Goal: Transaction & Acquisition: Purchase product/service

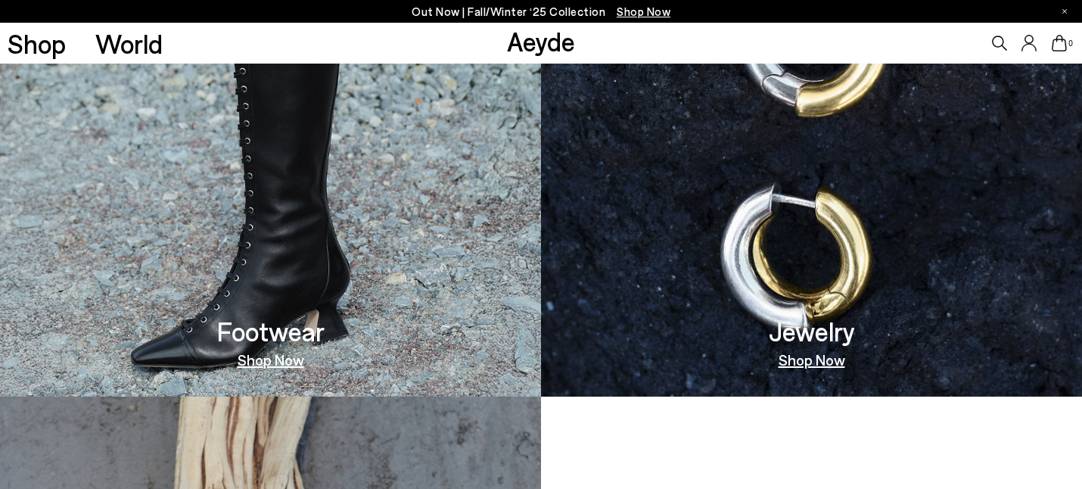
scroll to position [901, 0]
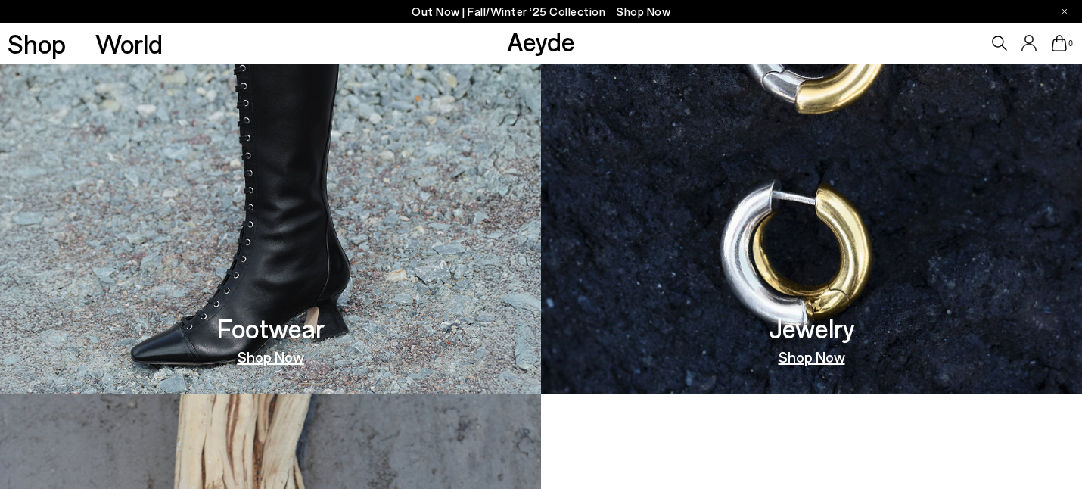
click at [270, 356] on link "Shop Now" at bounding box center [271, 356] width 67 height 15
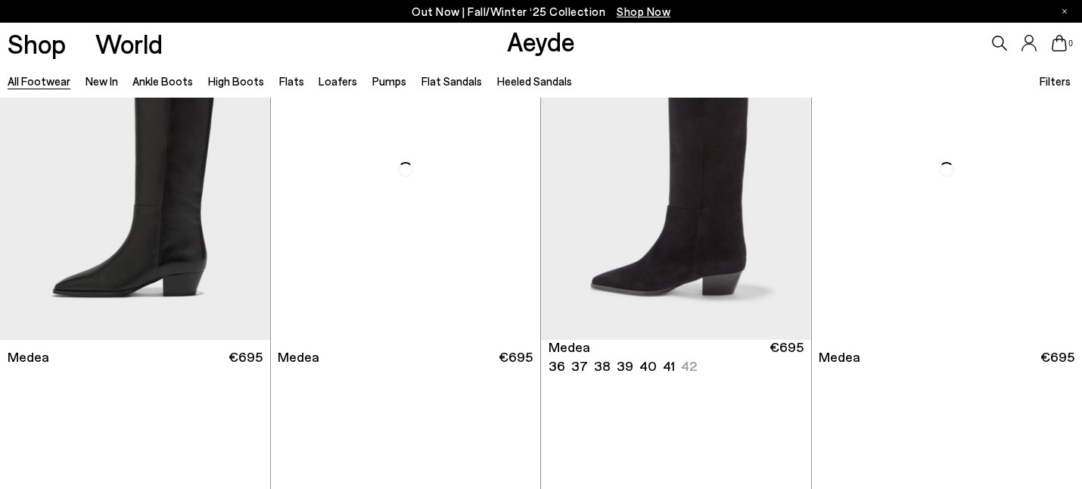
scroll to position [14, 0]
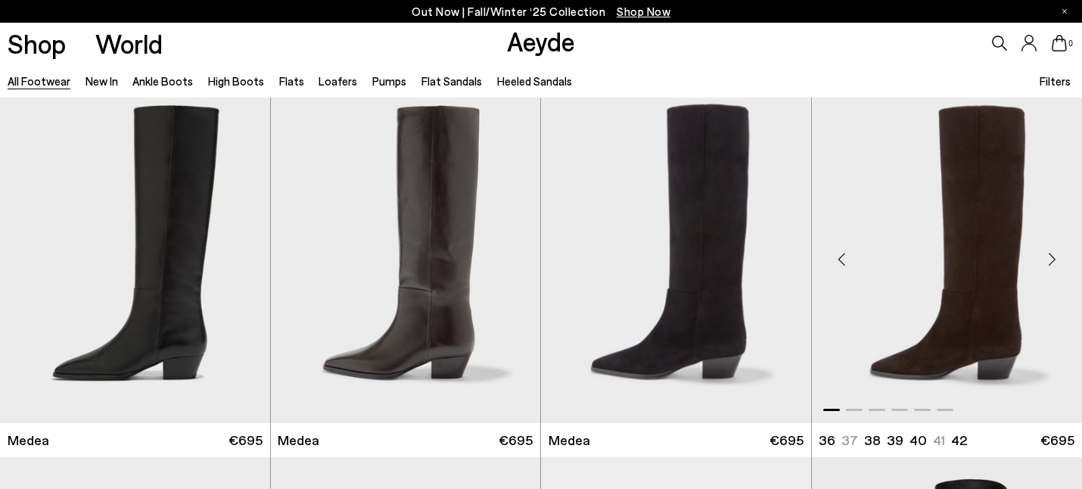
click at [1059, 256] on div "Next slide" at bounding box center [1051, 258] width 45 height 45
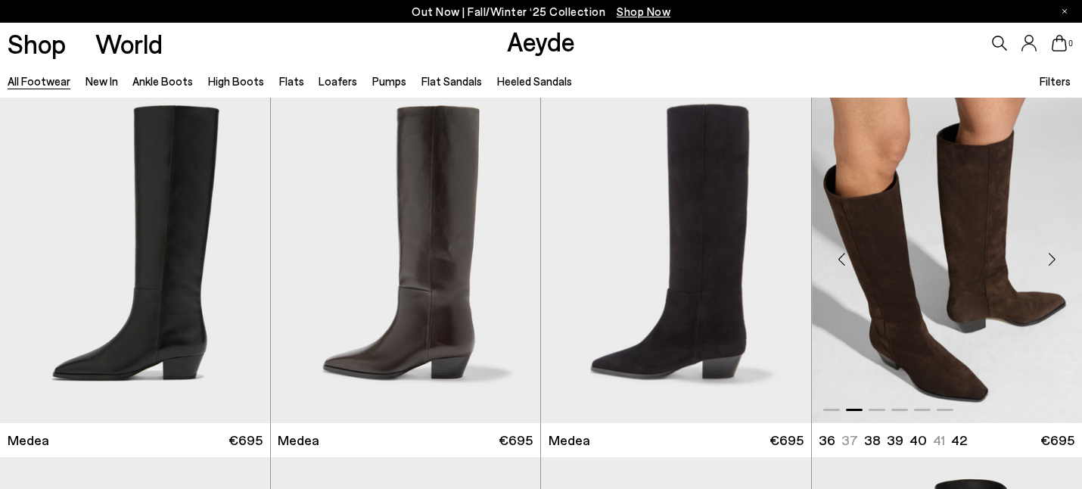
click at [1059, 256] on div "Next slide" at bounding box center [1051, 258] width 45 height 45
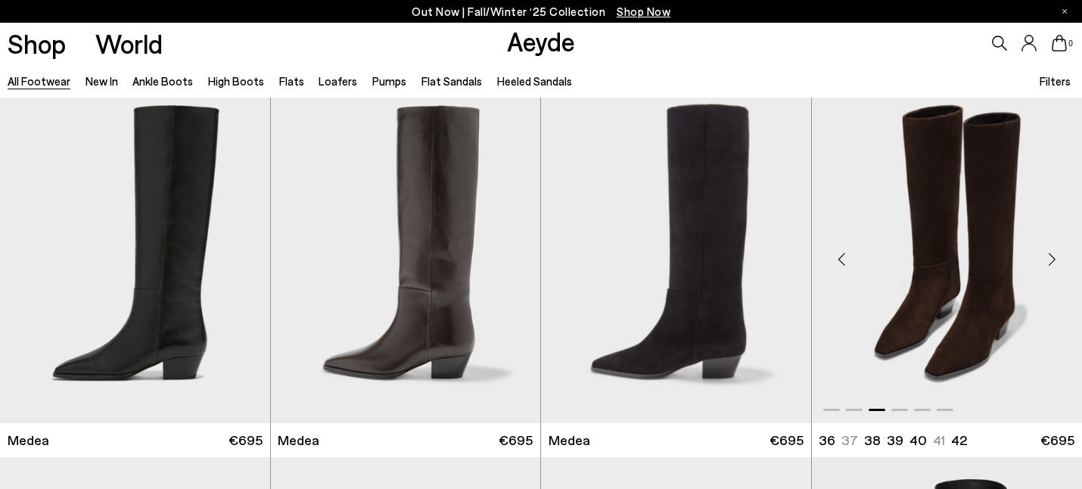
click at [1059, 256] on div "Next slide" at bounding box center [1051, 258] width 45 height 45
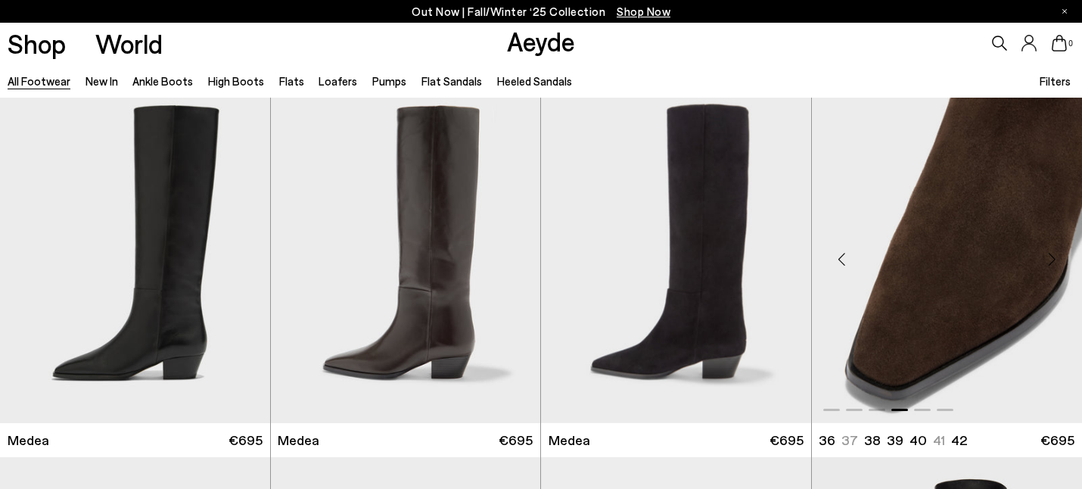
click at [1059, 256] on div "Next slide" at bounding box center [1051, 258] width 45 height 45
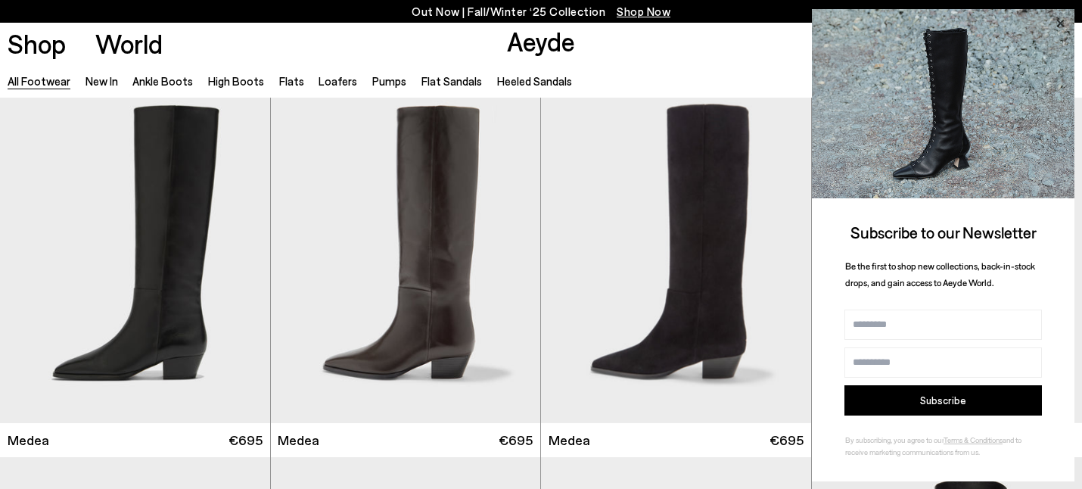
click at [1058, 16] on icon at bounding box center [1060, 24] width 20 height 20
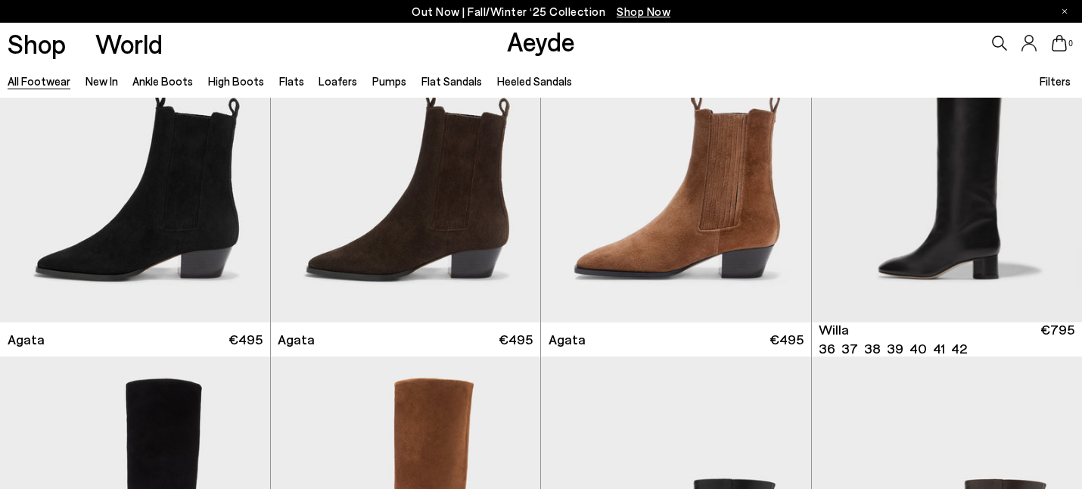
scroll to position [497, 0]
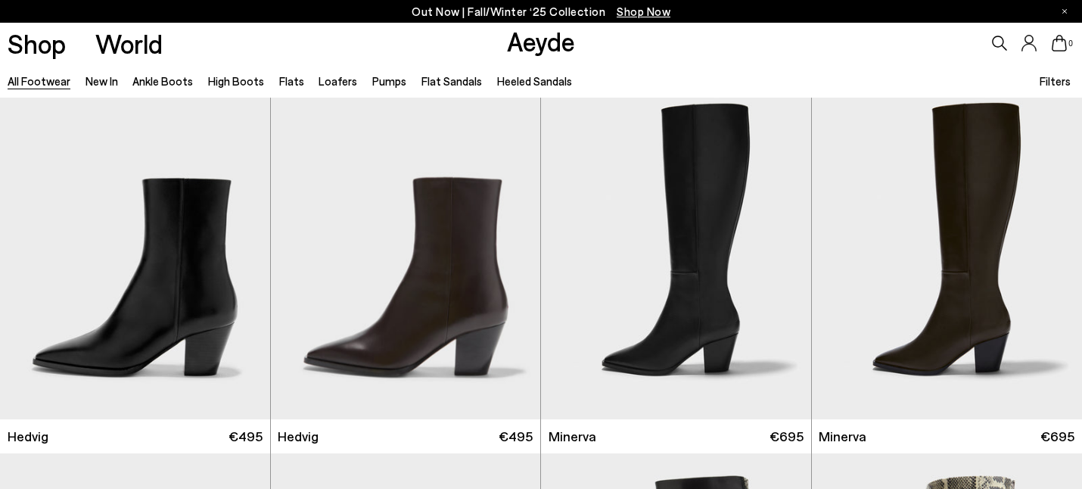
scroll to position [1193, 0]
